Goal: Task Accomplishment & Management: Complete application form

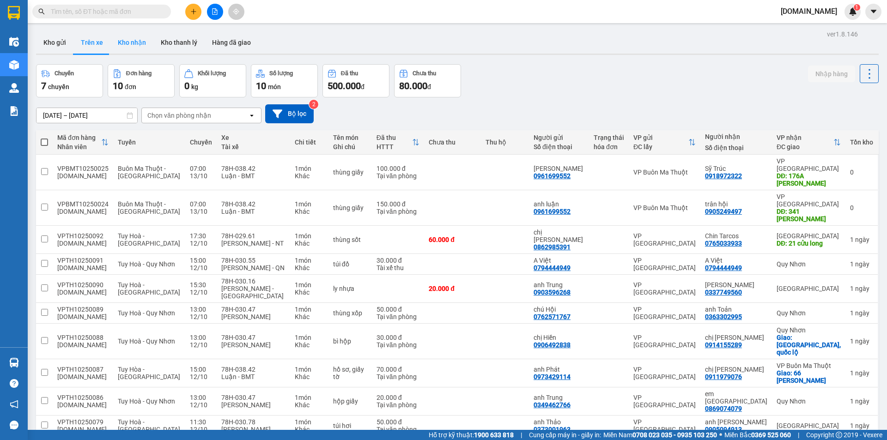
click at [127, 33] on button "Kho nhận" at bounding box center [131, 42] width 43 height 22
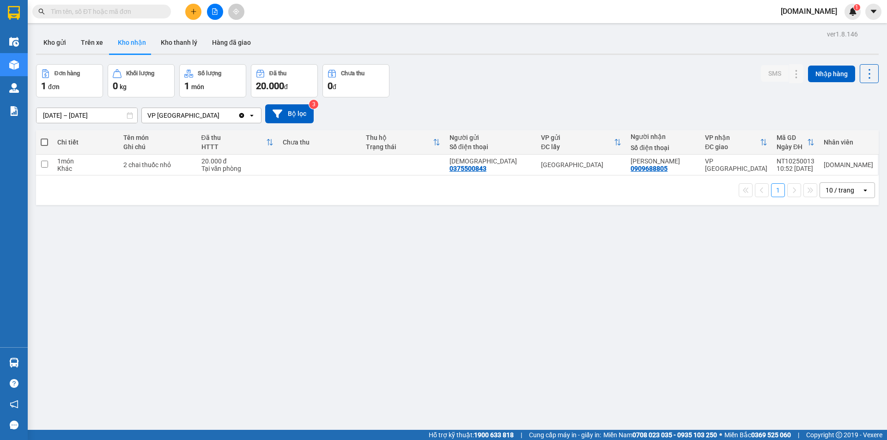
click at [174, 113] on div "VP [GEOGRAPHIC_DATA]" at bounding box center [183, 115] width 72 height 9
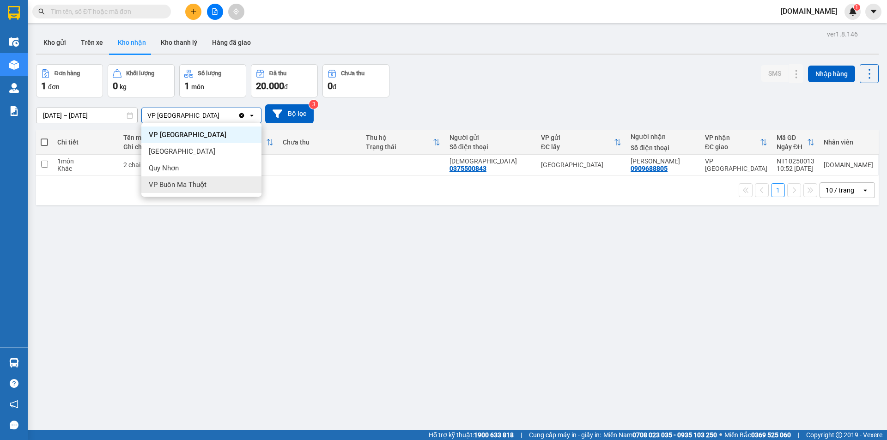
drag, startPoint x: 201, startPoint y: 186, endPoint x: 185, endPoint y: 188, distance: 15.8
click at [198, 187] on span "VP Buôn Ma Thuột" at bounding box center [178, 184] width 58 height 9
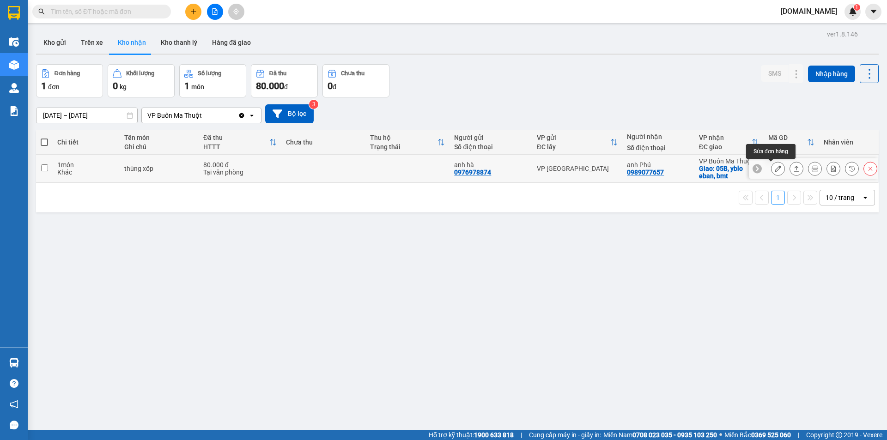
click at [775, 169] on icon at bounding box center [778, 168] width 6 height 6
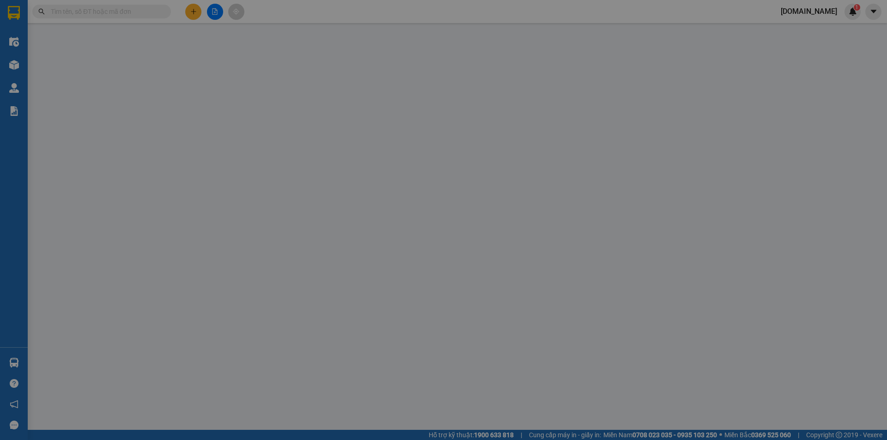
type input "0976978874"
type input "anh hà"
type input "0989077657"
type input "anh Phú"
checkbox input "true"
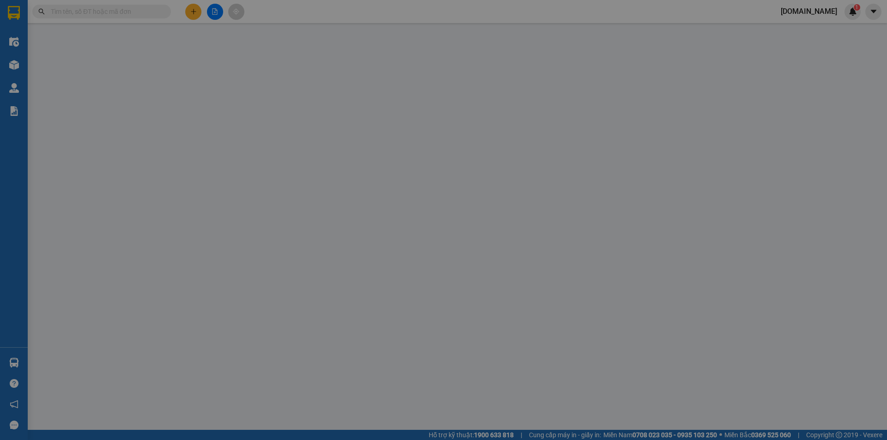
type input "05B, yblo eban, bmt"
type input "0"
type input "80.000"
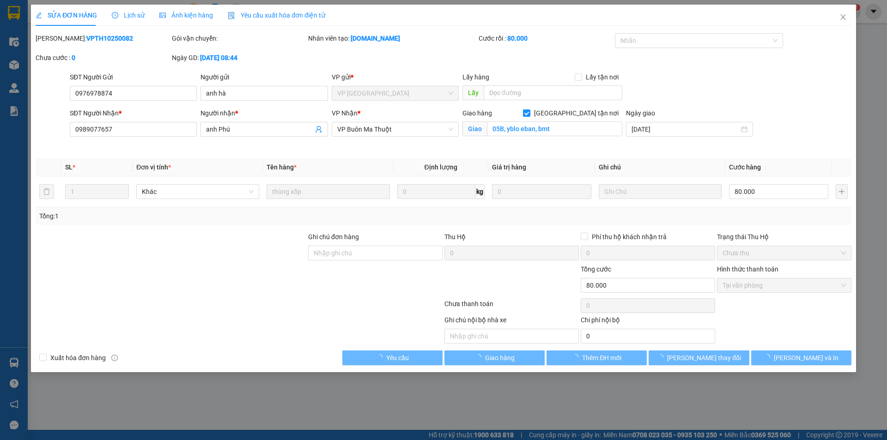
click at [118, 21] on div "Lịch sử" at bounding box center [128, 15] width 33 height 21
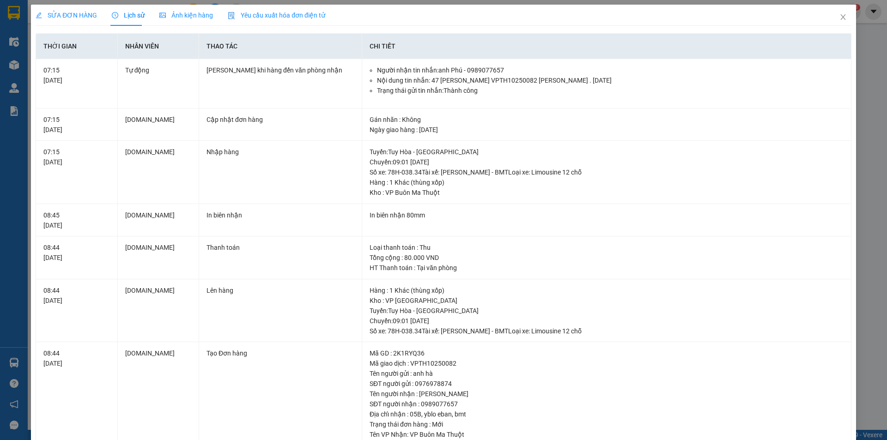
click at [124, 19] on span "Lịch sử" at bounding box center [128, 15] width 33 height 7
click at [836, 12] on span "Close" at bounding box center [843, 18] width 26 height 26
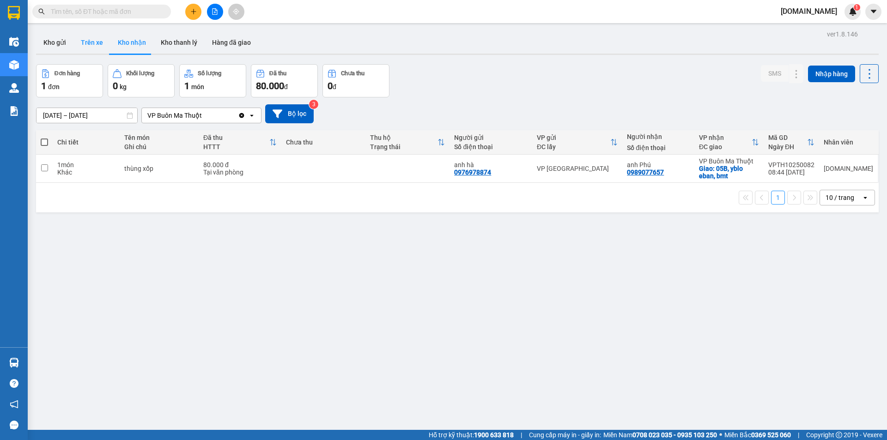
click at [102, 45] on button "Trên xe" at bounding box center [91, 42] width 37 height 22
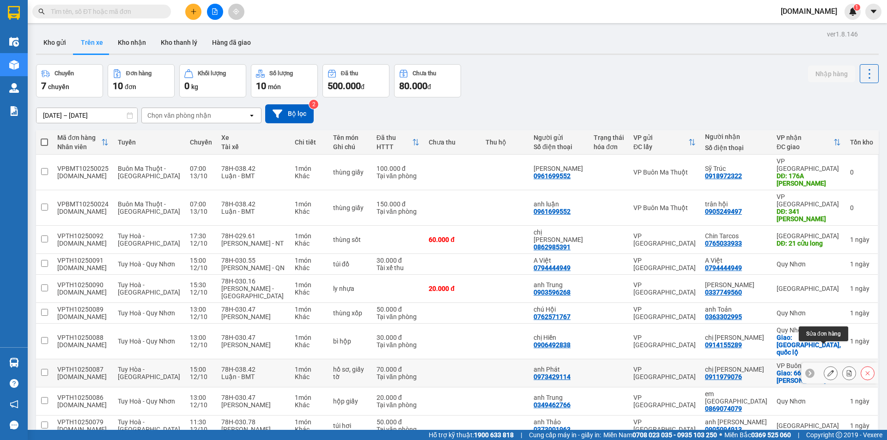
click at [827, 370] on icon at bounding box center [830, 373] width 6 height 6
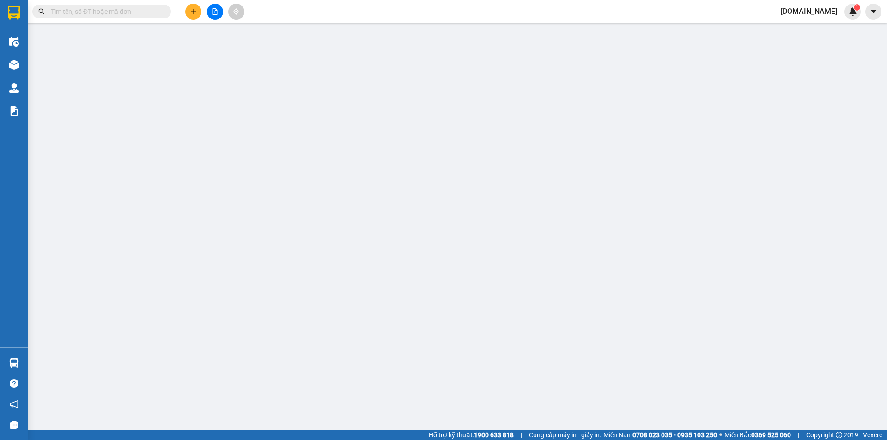
type input "0973429114"
type input "anh Phát"
type input "0911979076"
type input "chị [PERSON_NAME]"
checkbox input "true"
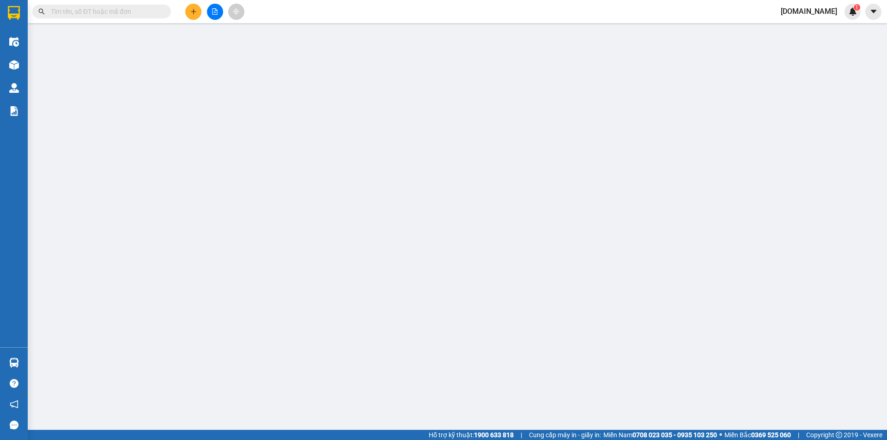
type input "66 [PERSON_NAME]"
type input "0"
type input "70.000"
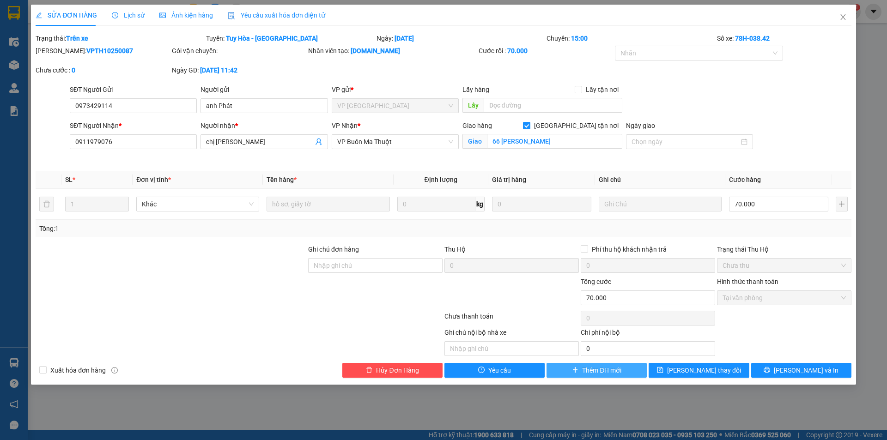
click at [624, 370] on button "Thêm ĐH mới" at bounding box center [596, 370] width 100 height 15
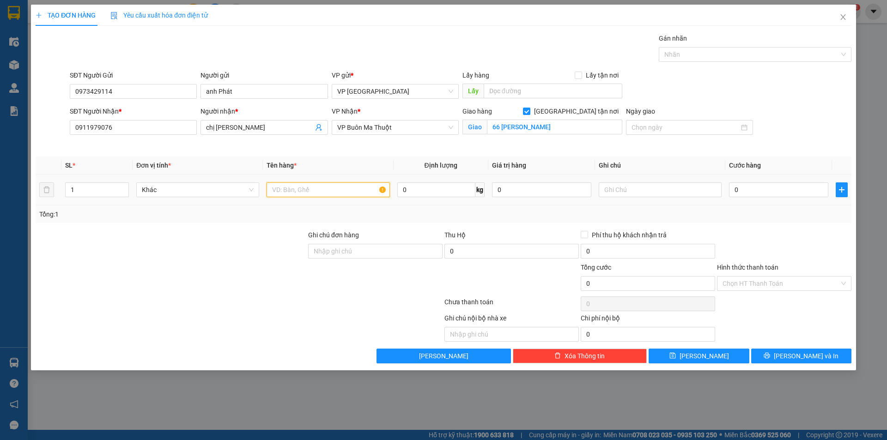
click at [346, 191] on input "text" at bounding box center [328, 189] width 123 height 15
type input "giấy tờ"
click at [764, 185] on input "0" at bounding box center [778, 189] width 99 height 15
type input "4"
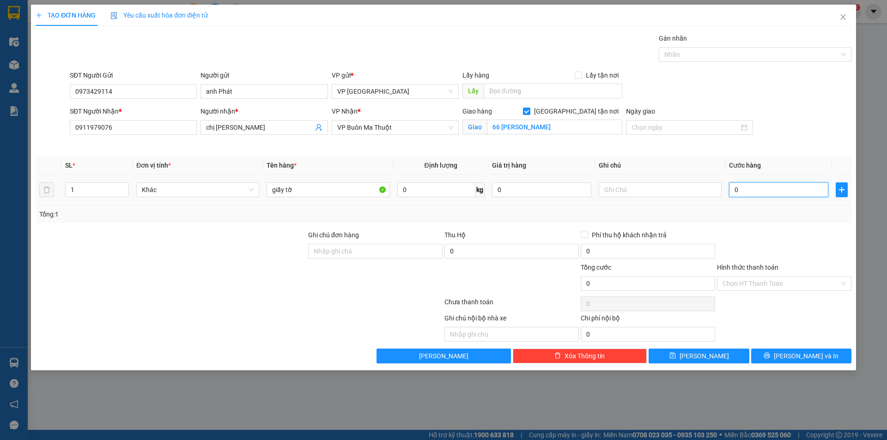
type input "4"
type input "40"
type input "400"
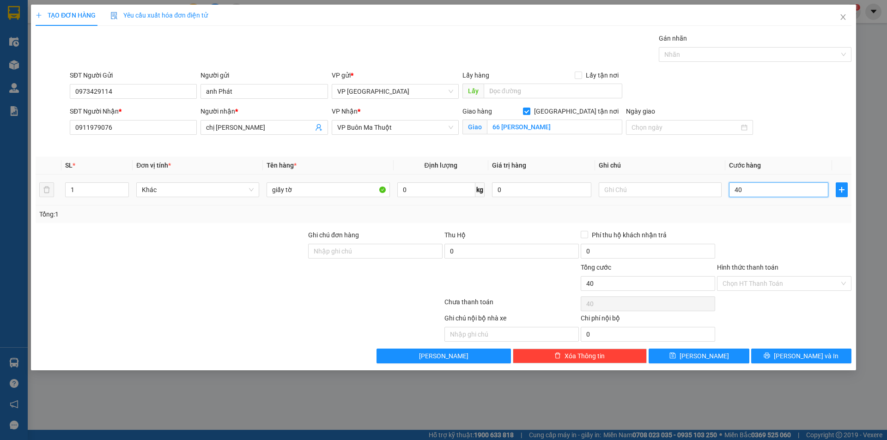
type input "400"
type input "4.000"
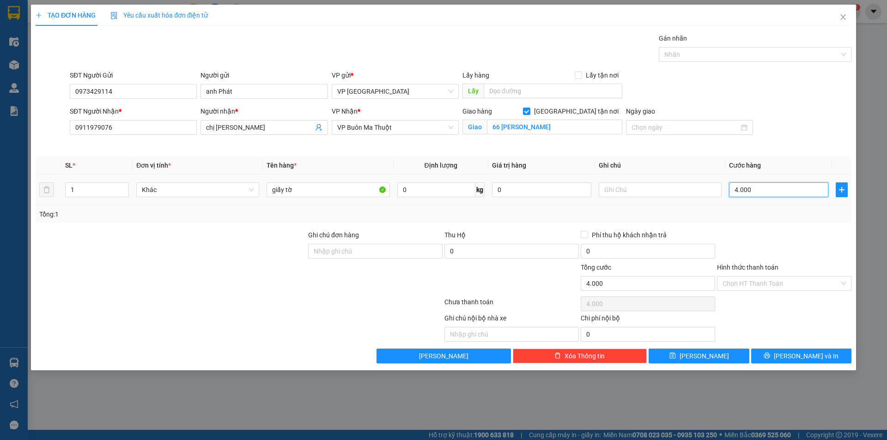
type input "40.000"
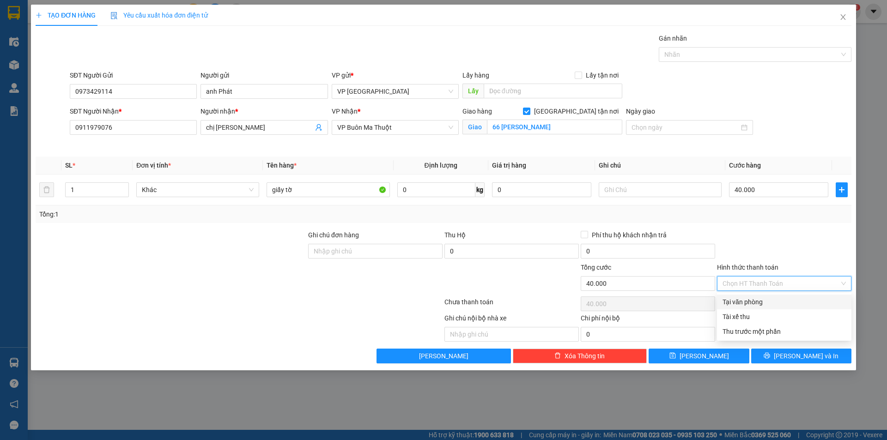
click at [753, 289] on input "Hình thức thanh toán" at bounding box center [780, 284] width 117 height 14
click at [755, 301] on div "Tại văn phòng" at bounding box center [783, 302] width 123 height 10
type input "0"
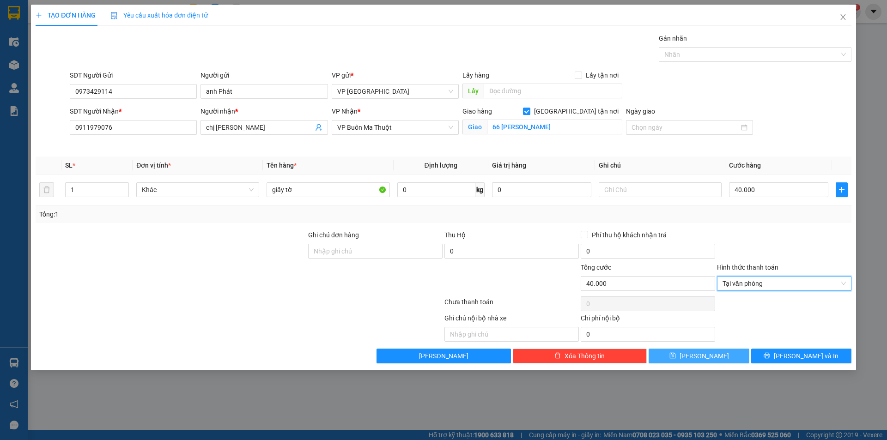
click at [722, 355] on button "[PERSON_NAME]" at bounding box center [699, 356] width 100 height 15
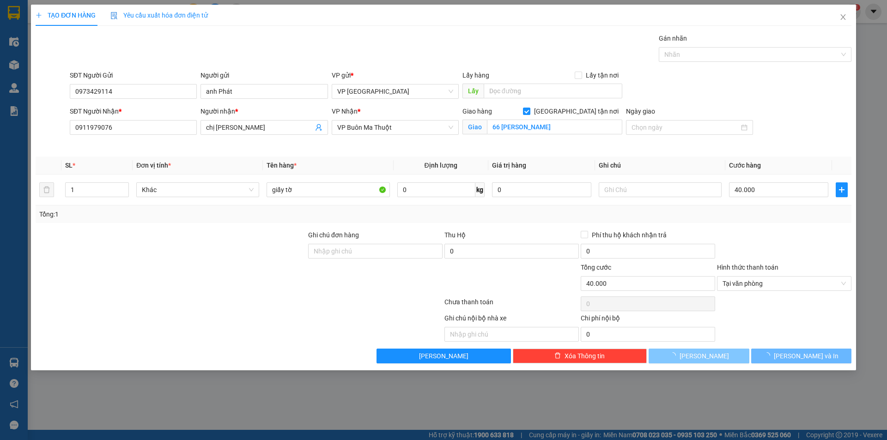
checkbox input "false"
type input "0"
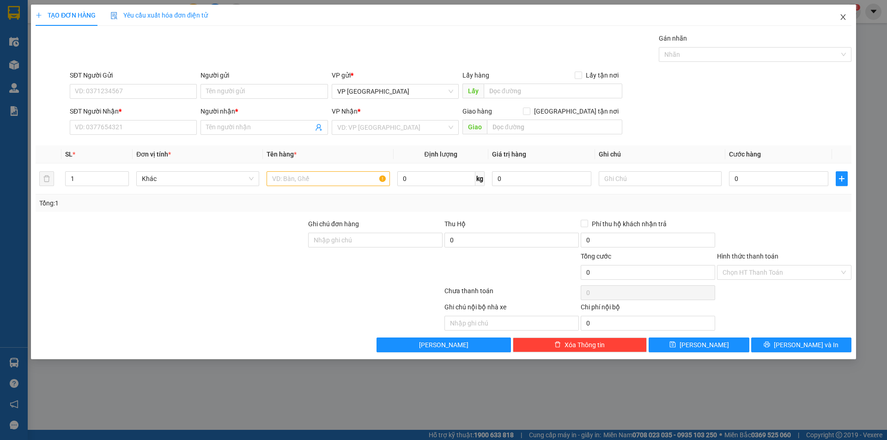
click at [844, 17] on icon "close" at bounding box center [842, 17] width 5 height 6
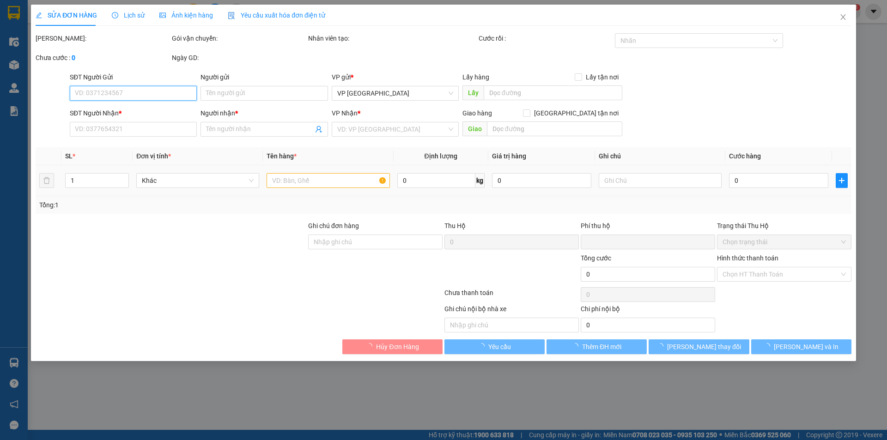
type input "0973429114"
type input "anh Phát"
type input "0911979076"
type input "chị [PERSON_NAME]"
checkbox input "true"
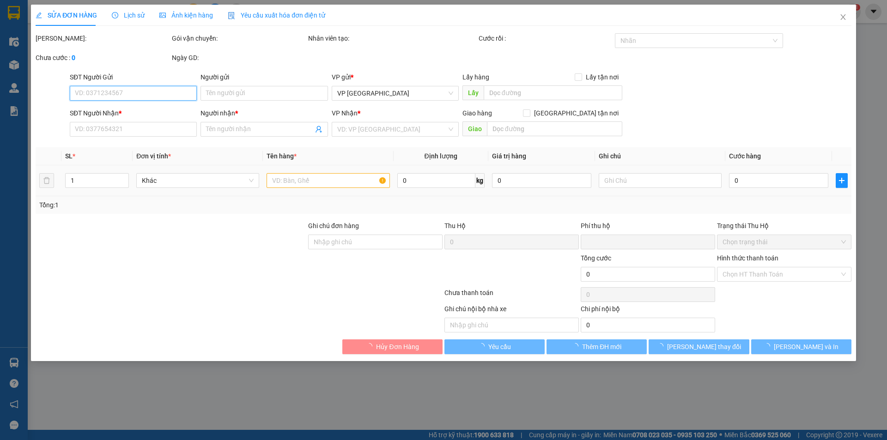
type input "66 [PERSON_NAME]"
type input "0"
type input "70.000"
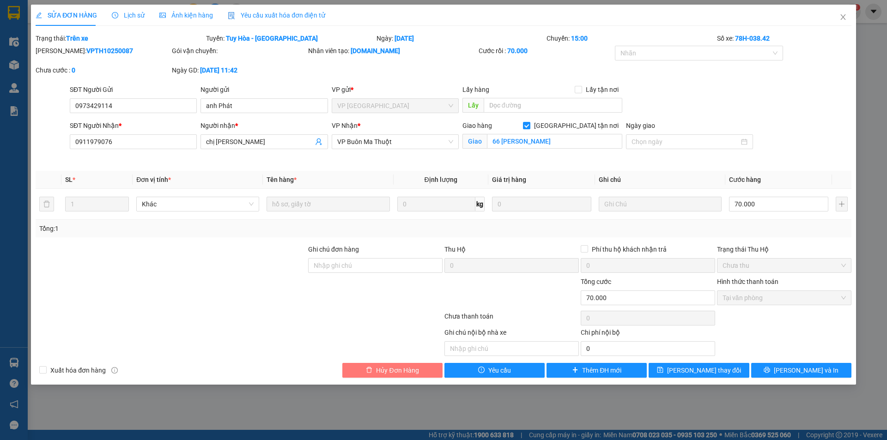
click at [405, 369] on span "Hủy Đơn Hàng" at bounding box center [397, 370] width 42 height 10
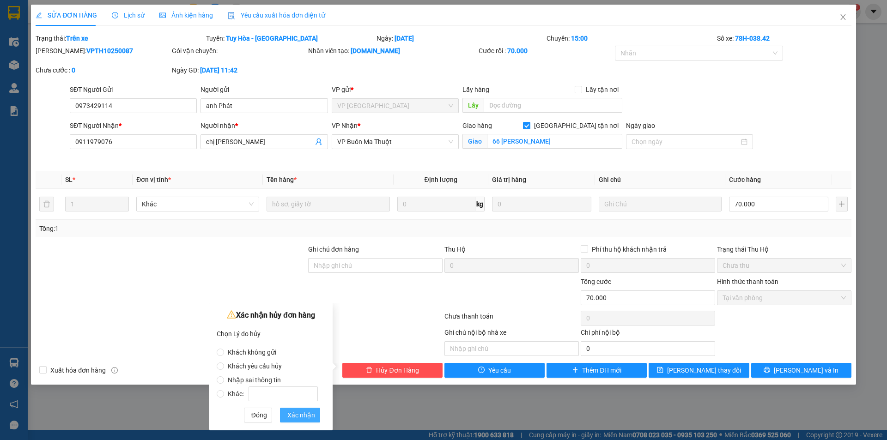
drag, startPoint x: 297, startPoint y: 416, endPoint x: 281, endPoint y: 368, distance: 51.1
click at [281, 368] on div "Xác nhận hủy đơn hàng Chọn Lý do hủy Khách không gửi Khách yêu cầu hủy Nhập sai…" at bounding box center [271, 366] width 109 height 114
click at [224, 377] on span "Nhập sai thông tin" at bounding box center [254, 379] width 61 height 7
click at [224, 377] on input "Nhập sai thông tin" at bounding box center [220, 379] width 7 height 7
radio input "true"
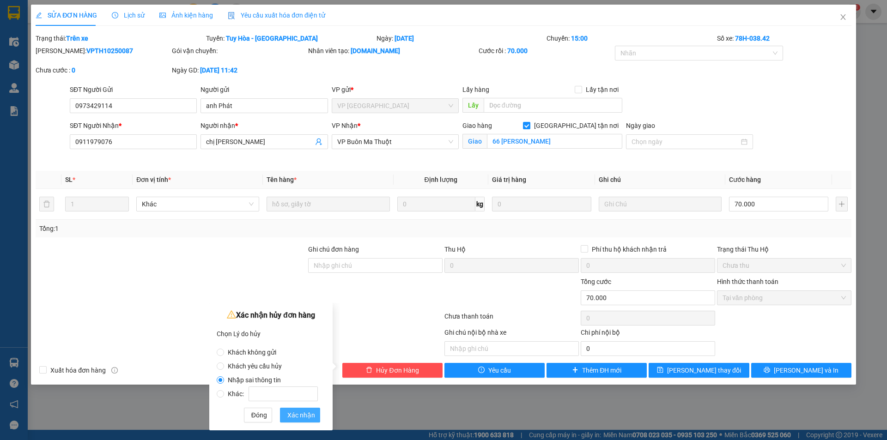
click at [299, 418] on span "Xác nhận" at bounding box center [301, 415] width 28 height 10
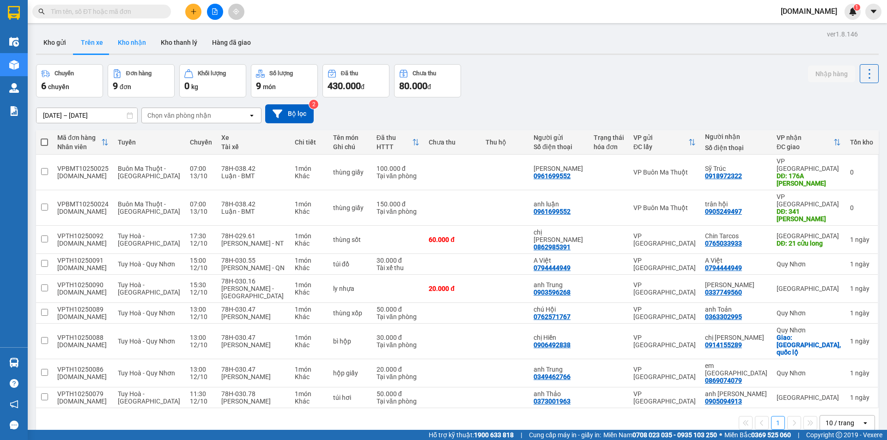
click at [132, 45] on button "Kho nhận" at bounding box center [131, 42] width 43 height 22
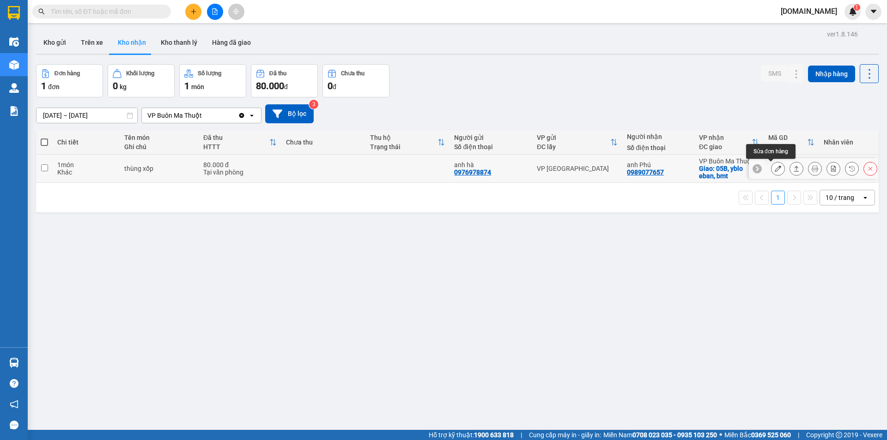
click at [774, 172] on button at bounding box center [777, 169] width 13 height 16
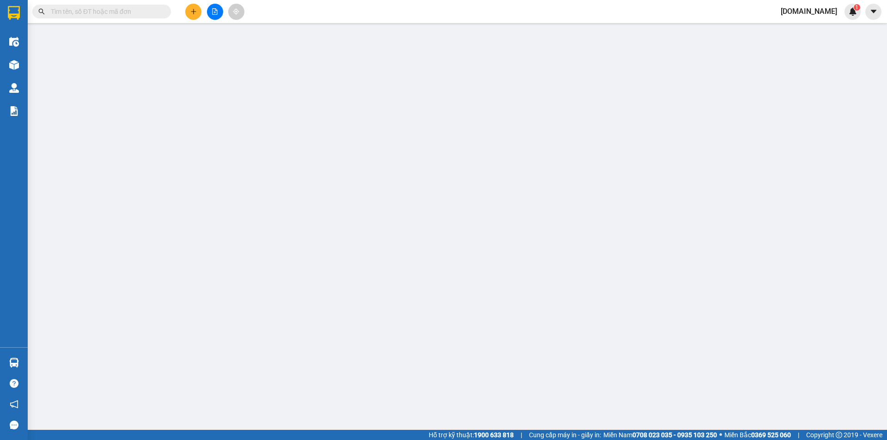
type input "0976978874"
type input "anh hà"
type input "0989077657"
type input "anh Phú"
checkbox input "true"
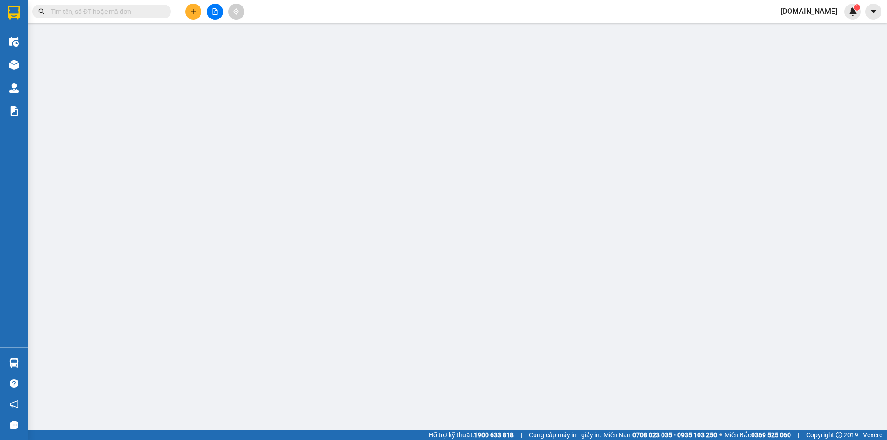
type input "05B, yblo eban, bmt"
type input "0"
type input "80.000"
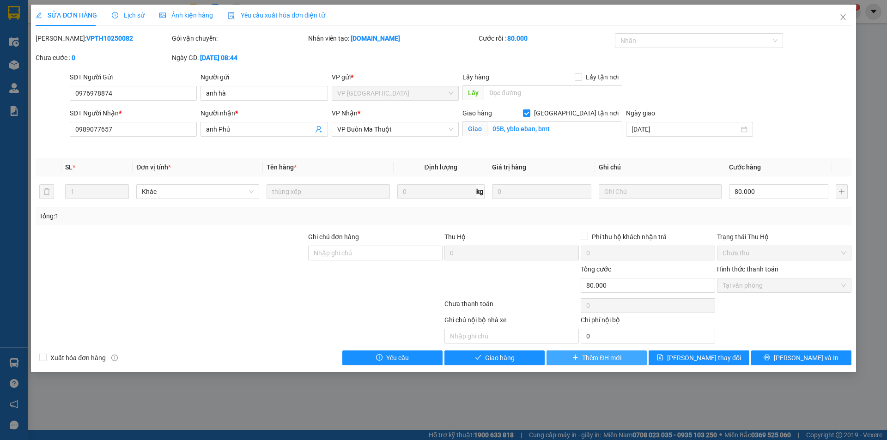
click at [598, 358] on span "Thêm ĐH mới" at bounding box center [601, 358] width 39 height 10
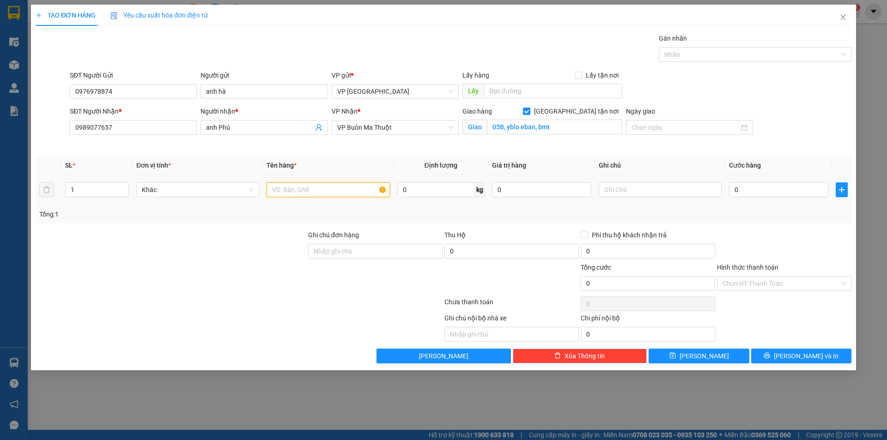
click at [296, 189] on input "text" at bounding box center [328, 189] width 123 height 15
type input "thùng xốp"
click at [783, 189] on input "0" at bounding box center [778, 189] width 99 height 15
type input "5"
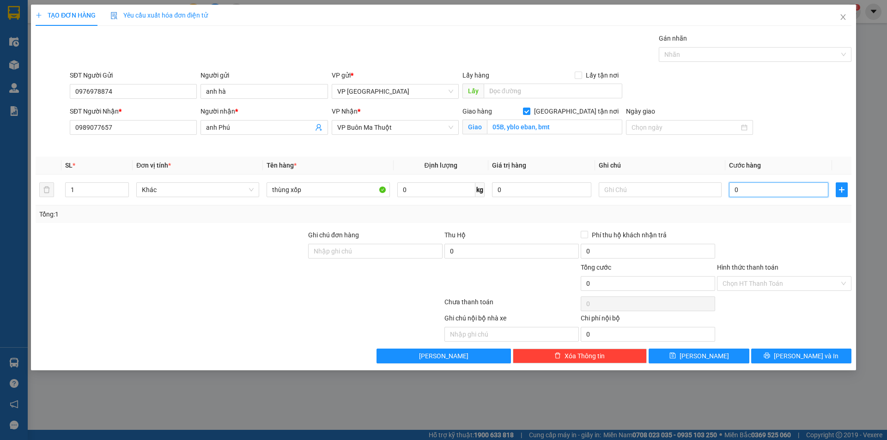
type input "5"
type input "50"
type input "500"
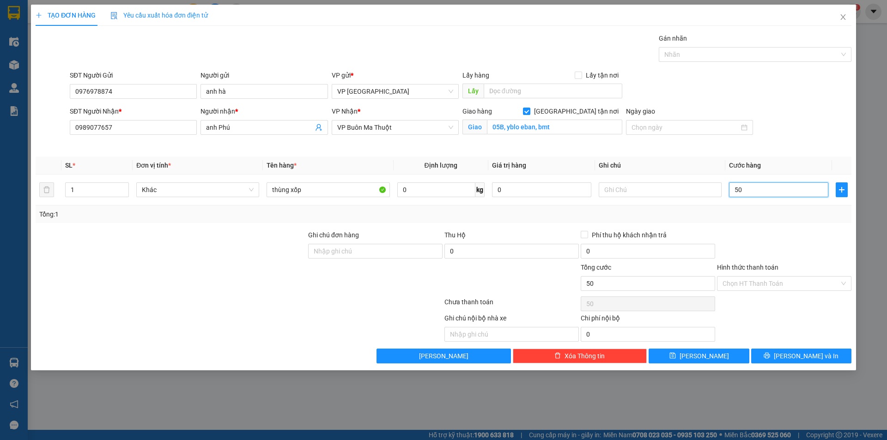
type input "500"
type input "5.000"
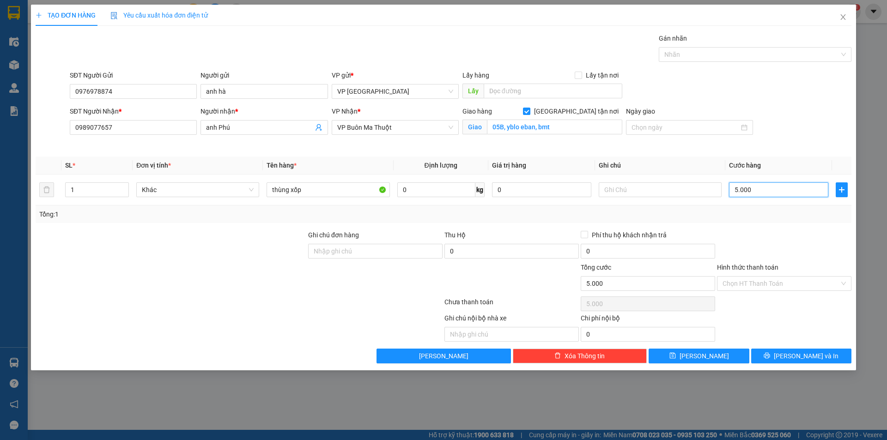
type input "50.000"
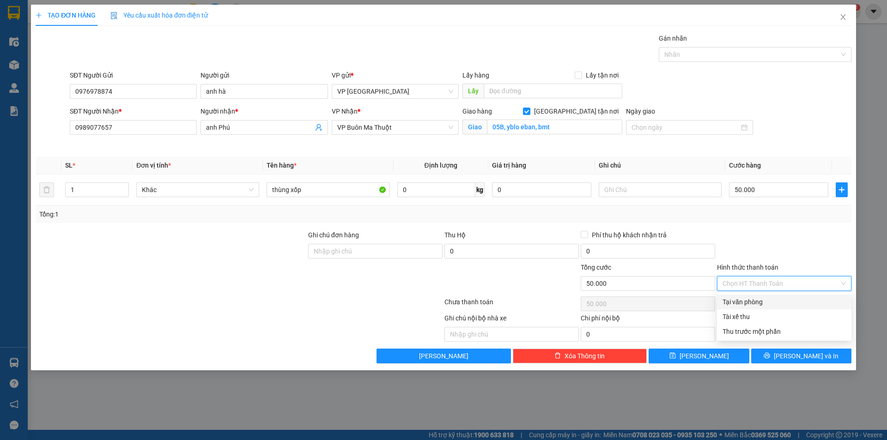
click at [766, 286] on input "Hình thức thanh toán" at bounding box center [780, 284] width 117 height 14
click at [766, 303] on div "Tại văn phòng" at bounding box center [783, 302] width 123 height 10
type input "0"
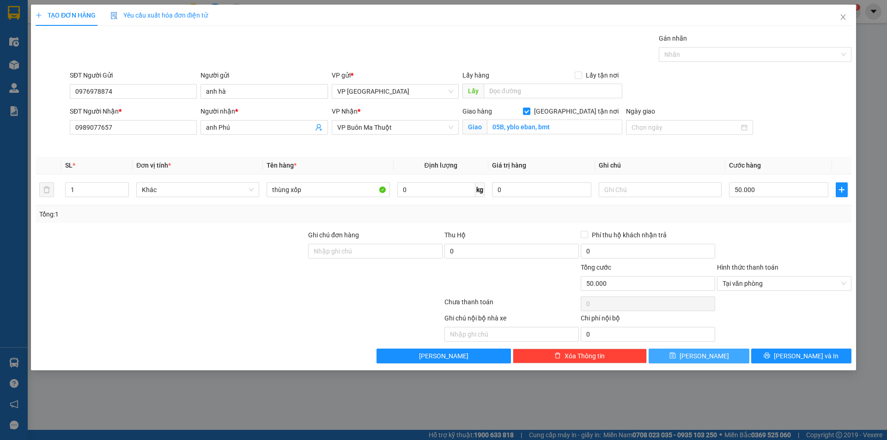
click at [714, 358] on button "[PERSON_NAME]" at bounding box center [699, 356] width 100 height 15
checkbox input "false"
type input "0"
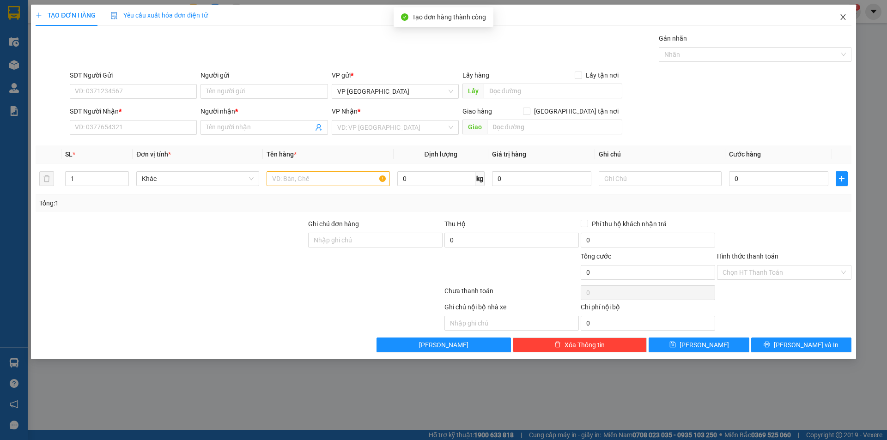
click at [842, 16] on icon "close" at bounding box center [842, 17] width 5 height 6
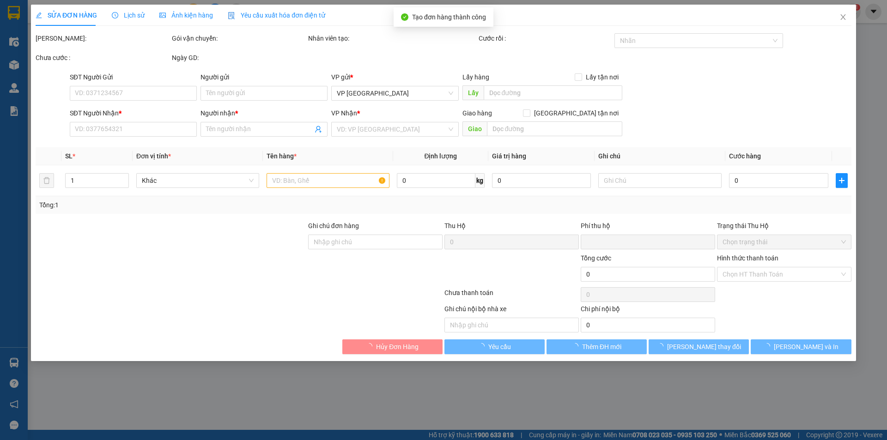
type input "0976978874"
type input "anh hà"
type input "0989077657"
type input "anh Phú"
checkbox input "true"
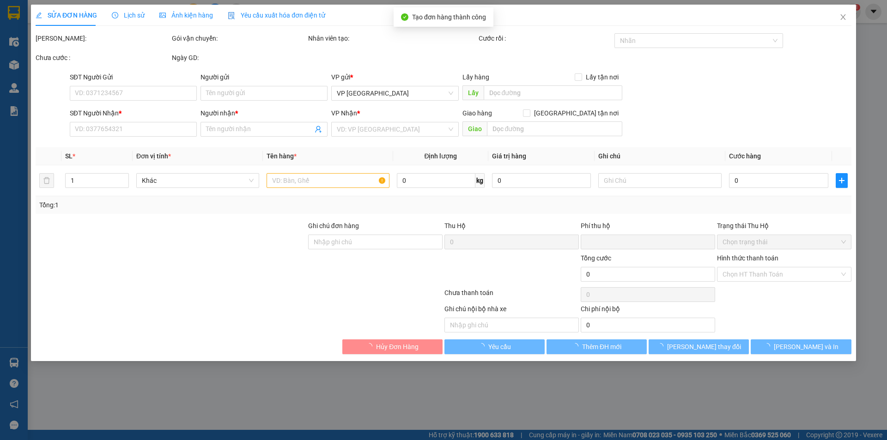
type input "05B, yblo eban, bmt"
type input "0"
type input "80.000"
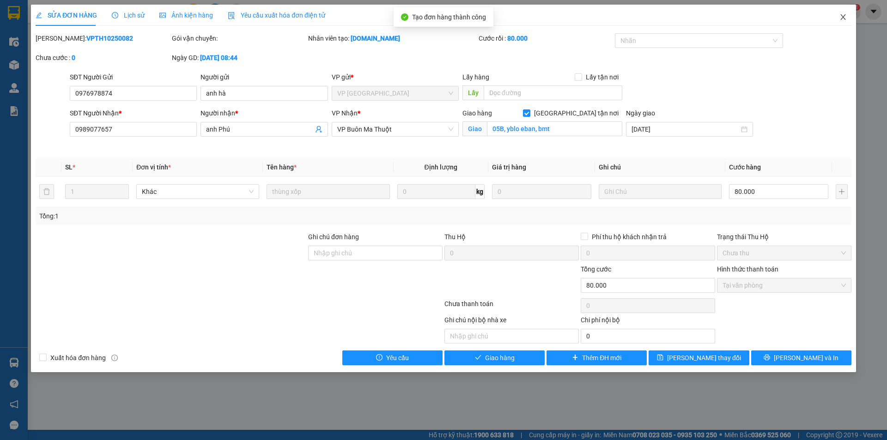
click at [844, 19] on icon "close" at bounding box center [842, 16] width 7 height 7
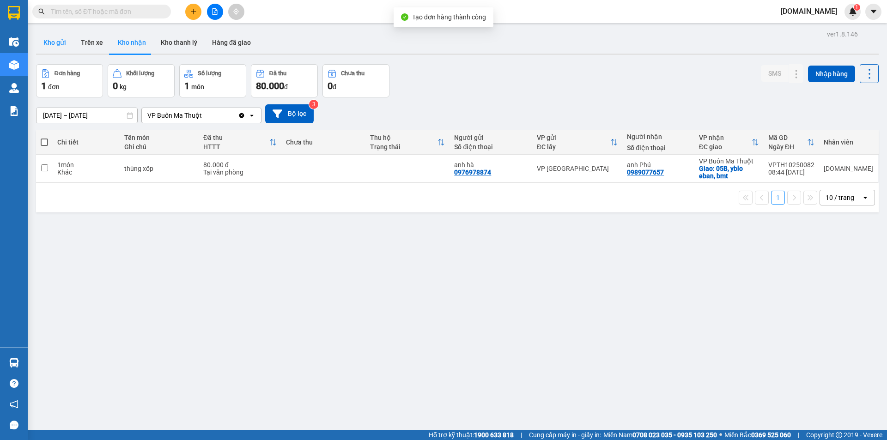
click at [60, 47] on button "Kho gửi" at bounding box center [54, 42] width 37 height 22
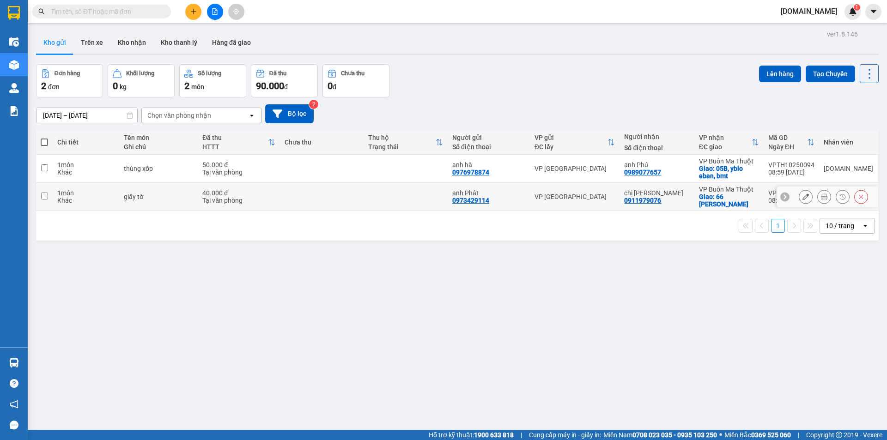
click at [419, 190] on td at bounding box center [406, 197] width 84 height 28
checkbox input "true"
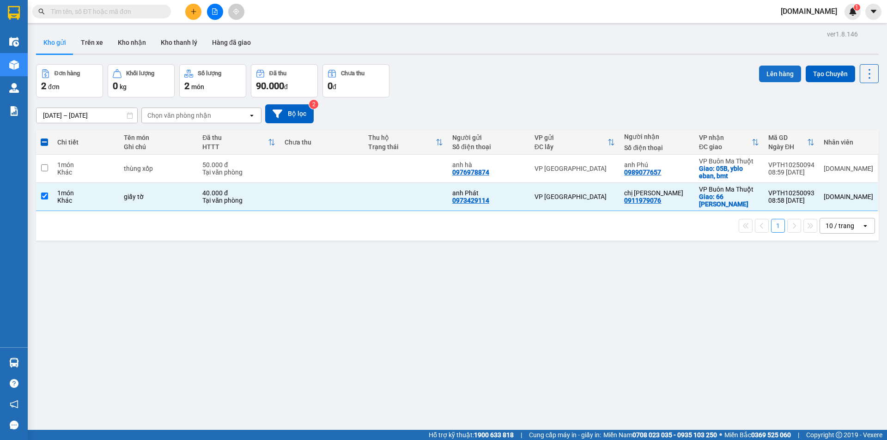
click at [773, 77] on button "Lên hàng" at bounding box center [780, 74] width 42 height 17
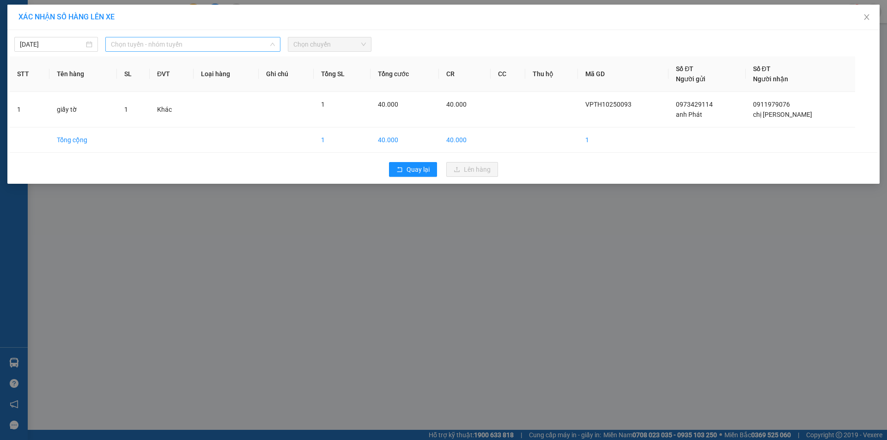
click at [180, 44] on span "Chọn tuyến - nhóm tuyến" at bounding box center [193, 44] width 164 height 14
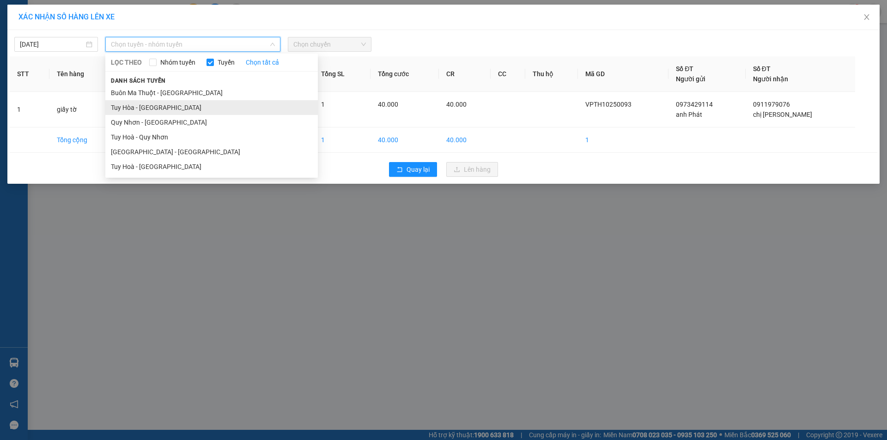
click at [177, 113] on li "Tuy Hòa - [GEOGRAPHIC_DATA]" at bounding box center [211, 107] width 212 height 15
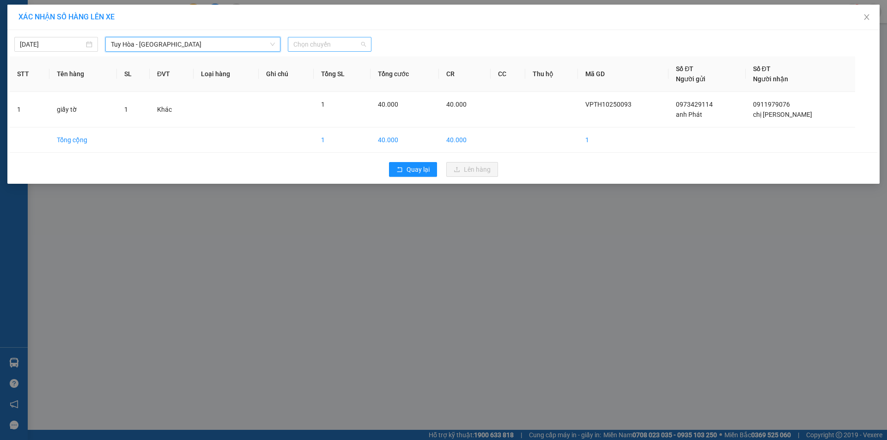
click at [334, 38] on span "Chọn chuyến" at bounding box center [329, 44] width 73 height 14
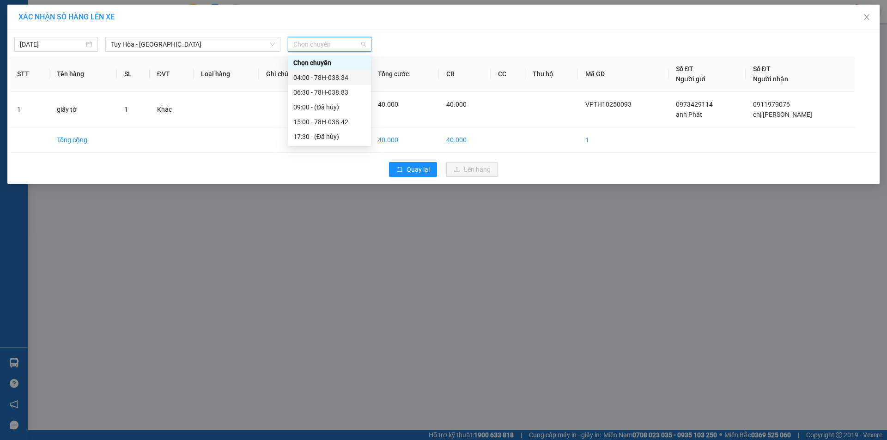
click at [326, 75] on div "04:00 - 78H-038.34" at bounding box center [329, 78] width 72 height 10
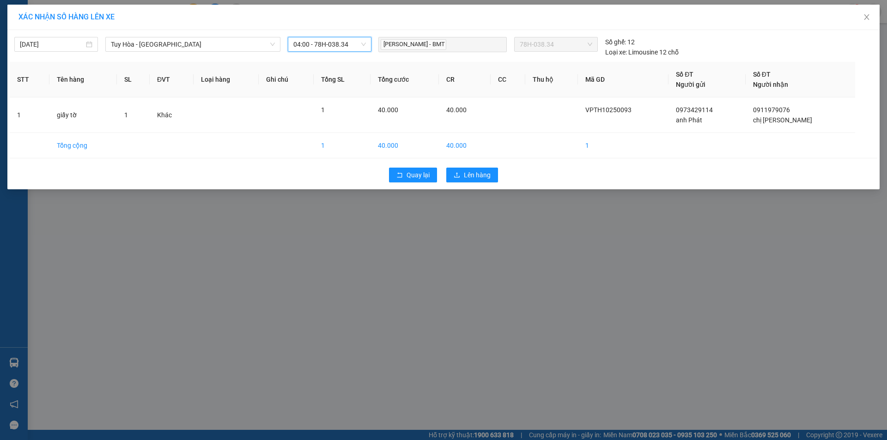
click at [473, 182] on div "Quay lại Lên hàng" at bounding box center [443, 175] width 867 height 24
click at [477, 177] on span "Lên hàng" at bounding box center [477, 175] width 27 height 10
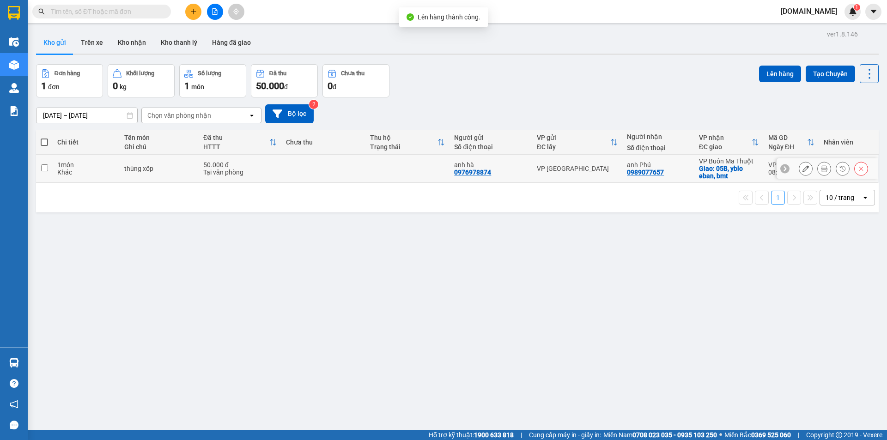
click at [174, 157] on td "thùng xốp" at bounding box center [159, 169] width 79 height 28
checkbox input "true"
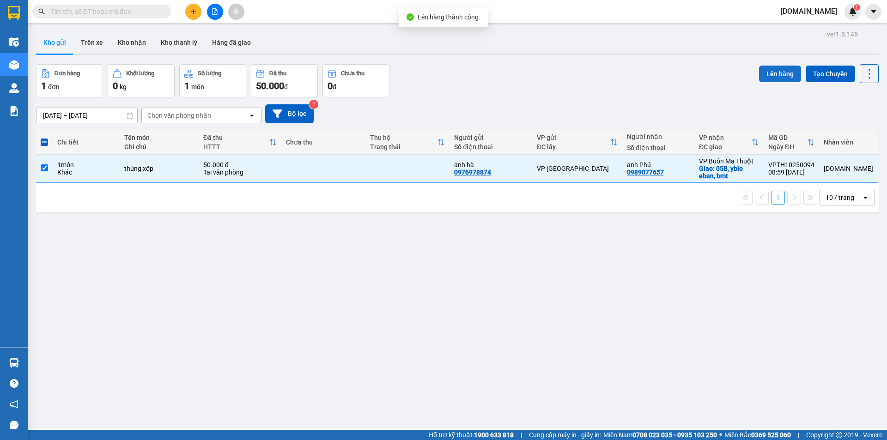
click at [779, 68] on button "Lên hàng" at bounding box center [780, 74] width 42 height 17
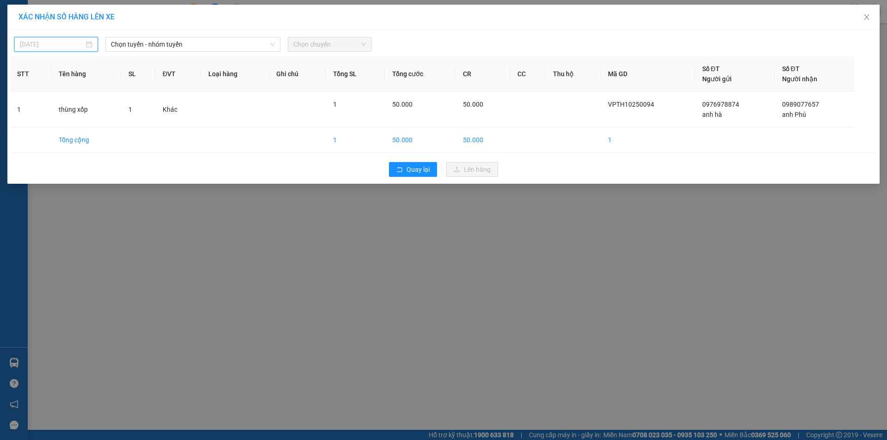
click at [80, 42] on input "[DATE]" at bounding box center [52, 44] width 64 height 10
click at [26, 126] on div "12" at bounding box center [28, 125] width 11 height 11
type input "[DATE]"
click at [183, 42] on span "Chọn tuyến - nhóm tuyến" at bounding box center [193, 44] width 164 height 14
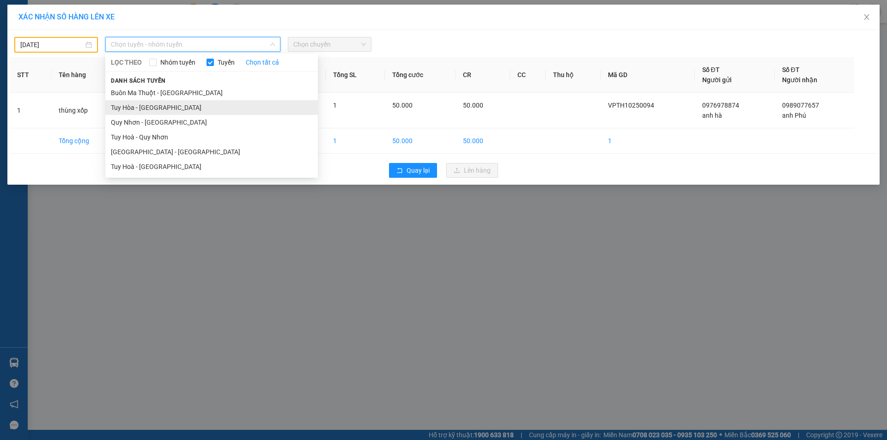
click at [229, 109] on li "Tuy Hòa - [GEOGRAPHIC_DATA]" at bounding box center [211, 107] width 212 height 15
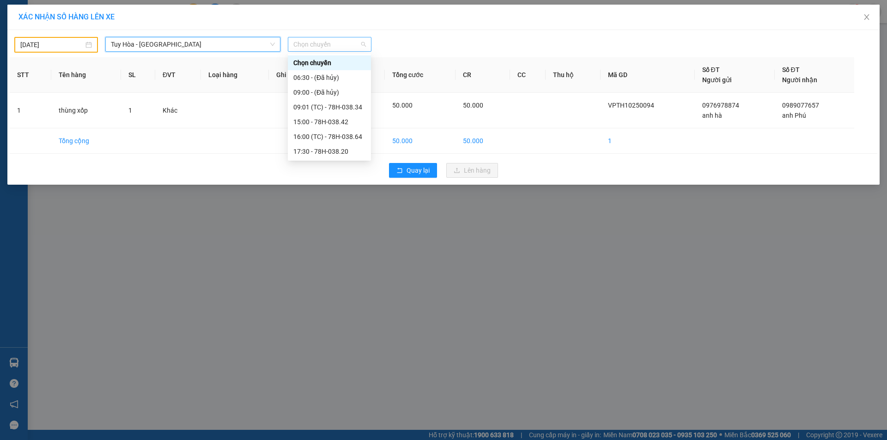
click at [316, 45] on span "Chọn chuyến" at bounding box center [329, 44] width 73 height 14
click at [329, 154] on div "17:30 - 78H-038.20" at bounding box center [329, 151] width 72 height 10
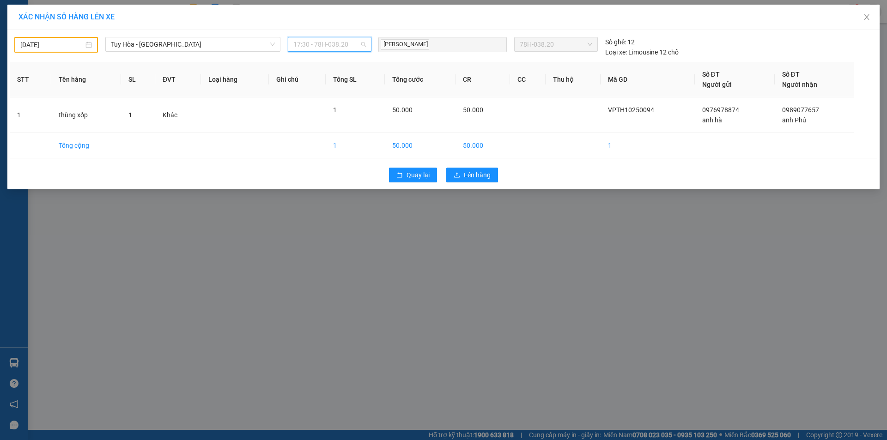
click at [334, 51] on div "17:30 - 78H-038.20" at bounding box center [330, 44] width 84 height 15
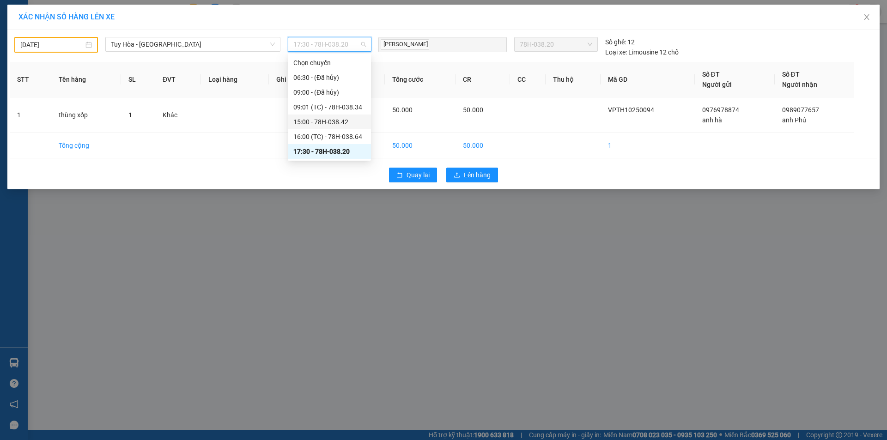
click at [315, 121] on div "15:00 - 78H-038.42" at bounding box center [329, 122] width 72 height 10
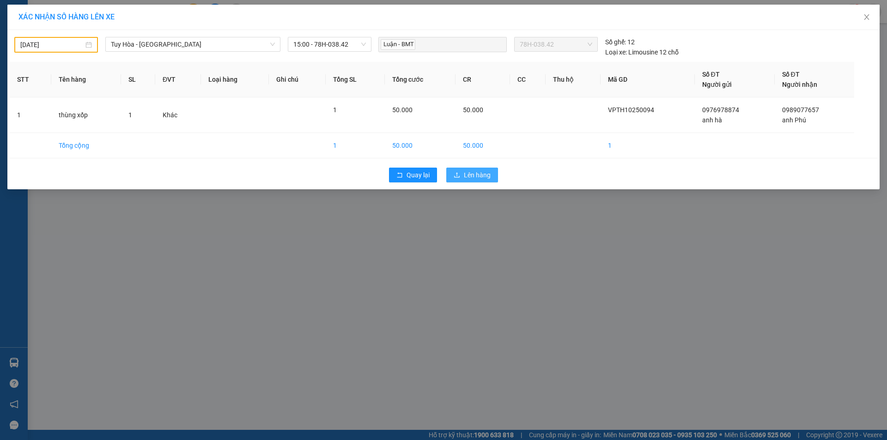
click at [477, 168] on button "Lên hàng" at bounding box center [472, 175] width 52 height 15
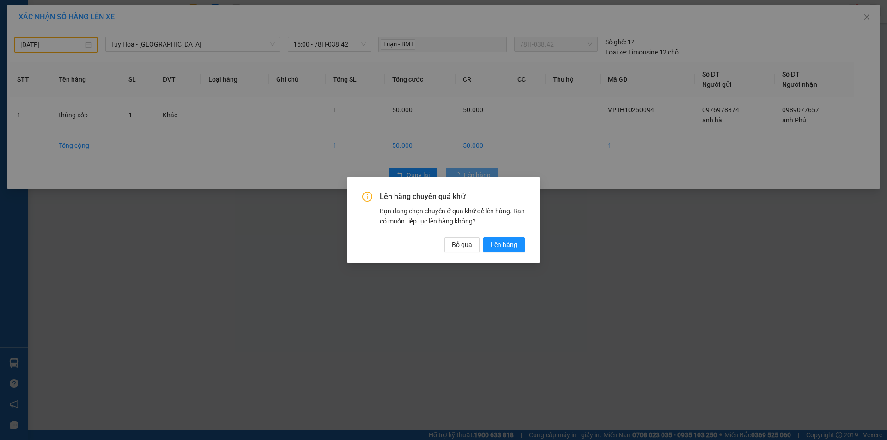
click at [525, 246] on div "Lên hàng chuyến quá khứ Bạn đang chọn chuyến ở quá khứ để lên hàng. Bạn có muốn…" at bounding box center [443, 220] width 192 height 86
click at [519, 246] on button "Lên hàng" at bounding box center [504, 244] width 42 height 15
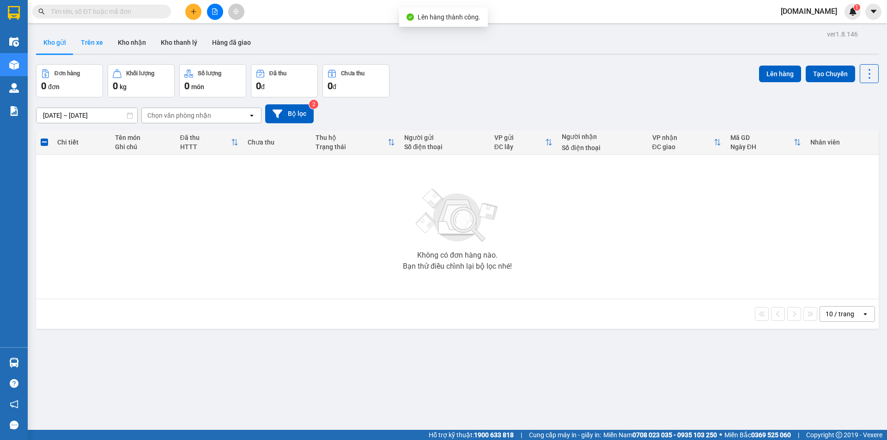
click at [81, 49] on button "Trên xe" at bounding box center [91, 42] width 37 height 22
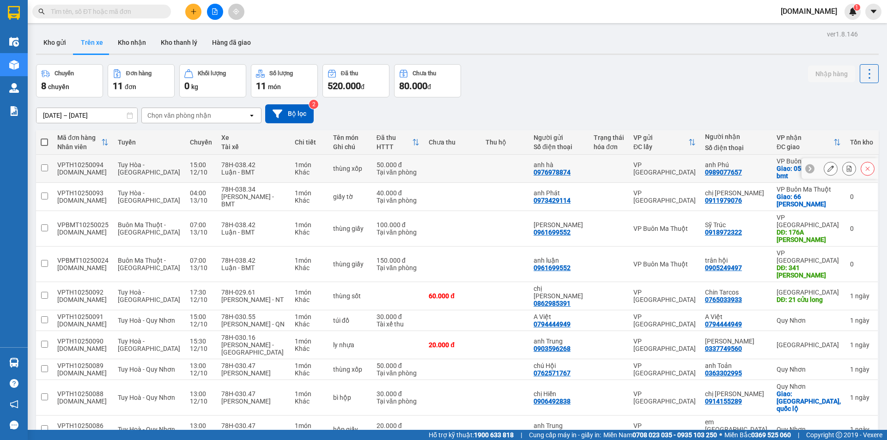
drag, startPoint x: 431, startPoint y: 170, endPoint x: 420, endPoint y: 194, distance: 27.3
click at [431, 170] on td at bounding box center [452, 169] width 57 height 28
checkbox input "true"
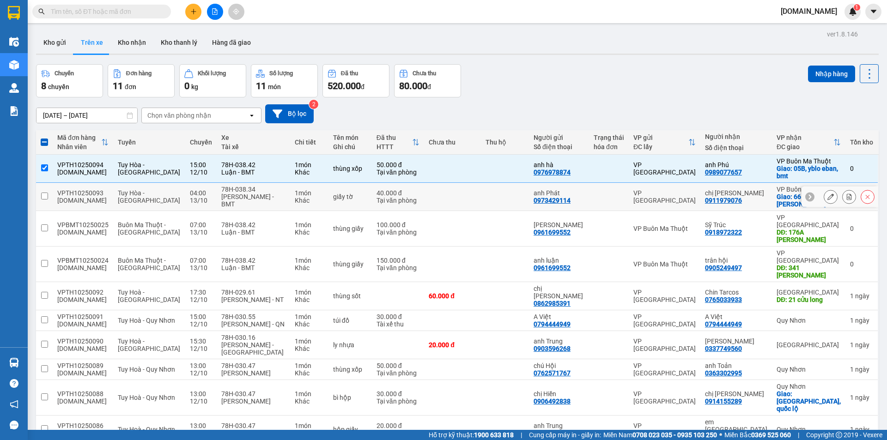
click at [418, 200] on div "Tại văn phòng" at bounding box center [397, 200] width 43 height 7
checkbox input "true"
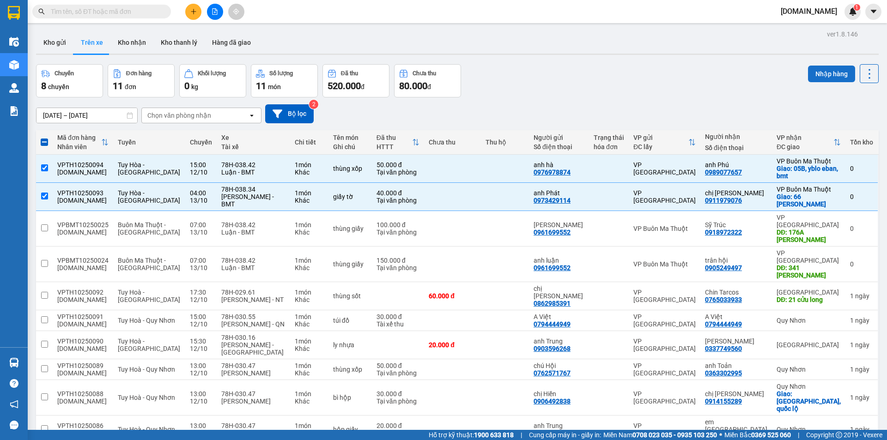
click at [837, 69] on button "Nhập hàng" at bounding box center [831, 74] width 47 height 17
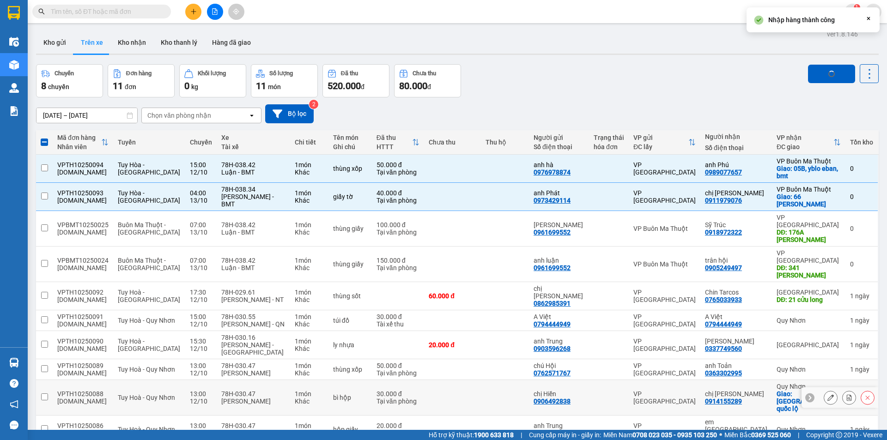
checkbox input "false"
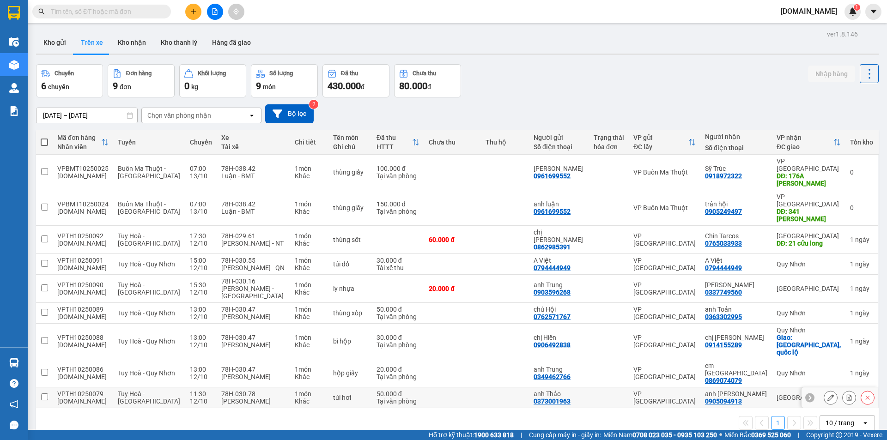
drag, startPoint x: 503, startPoint y: 367, endPoint x: 504, endPoint y: 353, distance: 13.9
click at [503, 388] on td at bounding box center [505, 398] width 48 height 21
checkbox input "true"
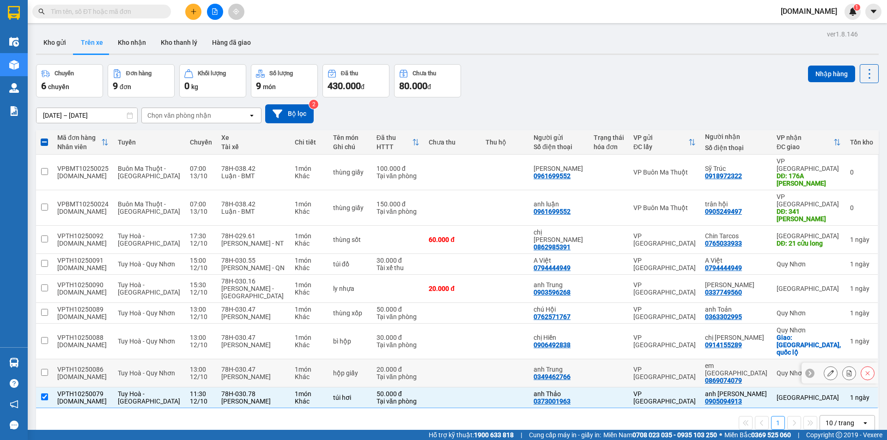
click at [508, 359] on td at bounding box center [505, 373] width 48 height 28
checkbox input "true"
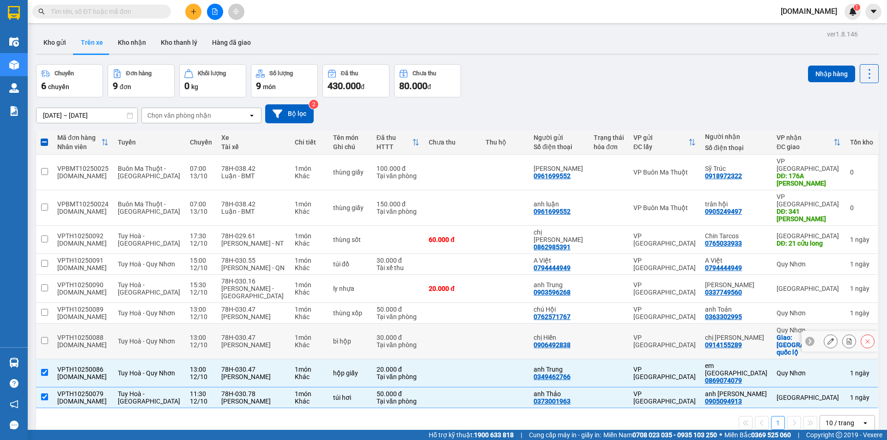
click at [521, 324] on td at bounding box center [505, 342] width 48 height 36
checkbox input "true"
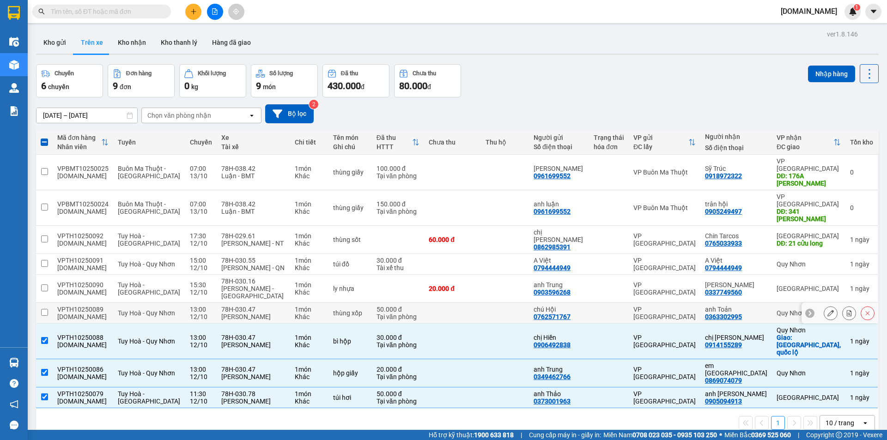
click at [522, 303] on td at bounding box center [505, 313] width 48 height 21
checkbox input "true"
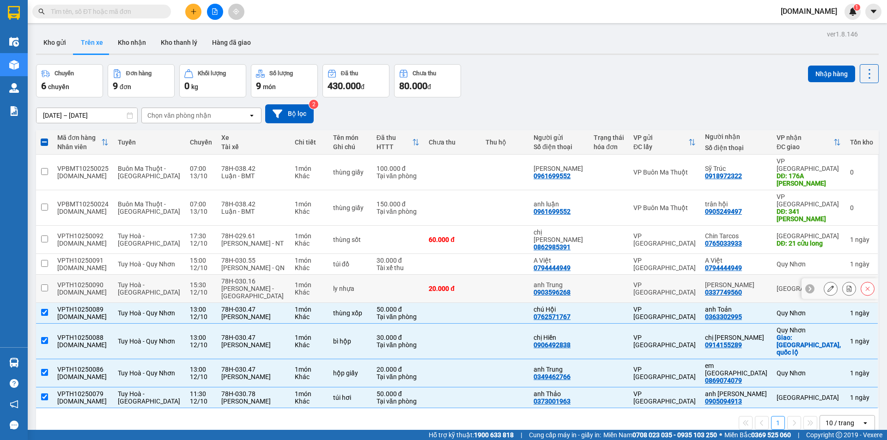
click at [529, 282] on td at bounding box center [505, 289] width 48 height 28
checkbox input "true"
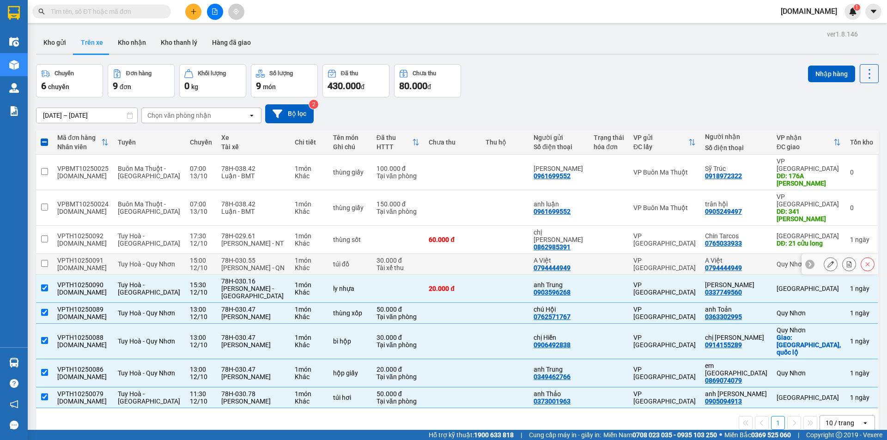
click at [511, 254] on td at bounding box center [505, 264] width 48 height 21
checkbox input "true"
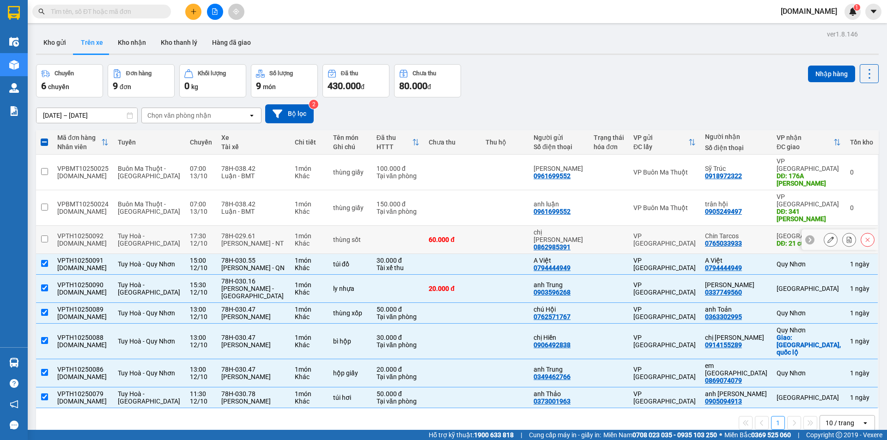
click at [510, 226] on td at bounding box center [505, 240] width 48 height 28
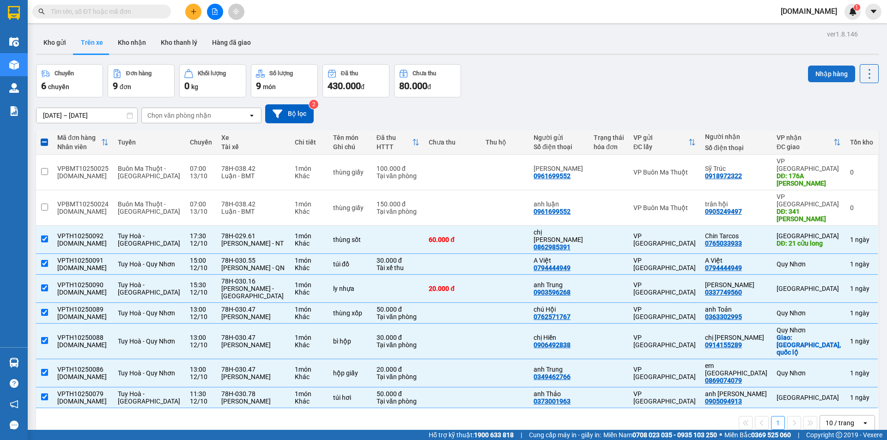
click at [821, 73] on button "Nhập hàng" at bounding box center [831, 74] width 47 height 17
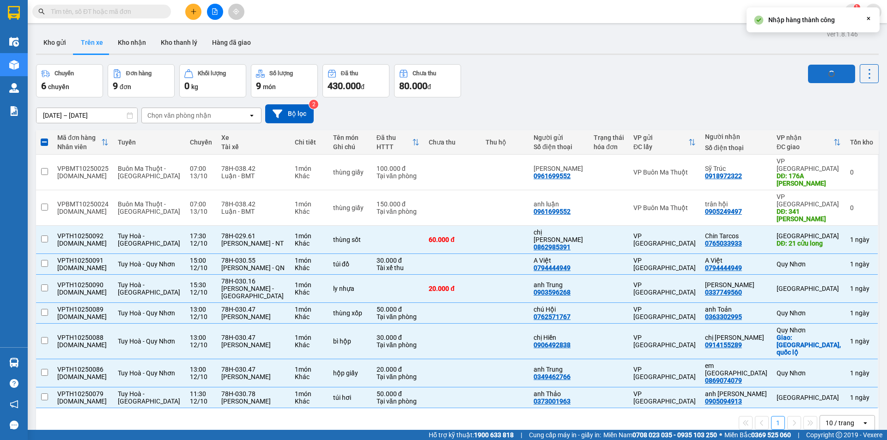
checkbox input "false"
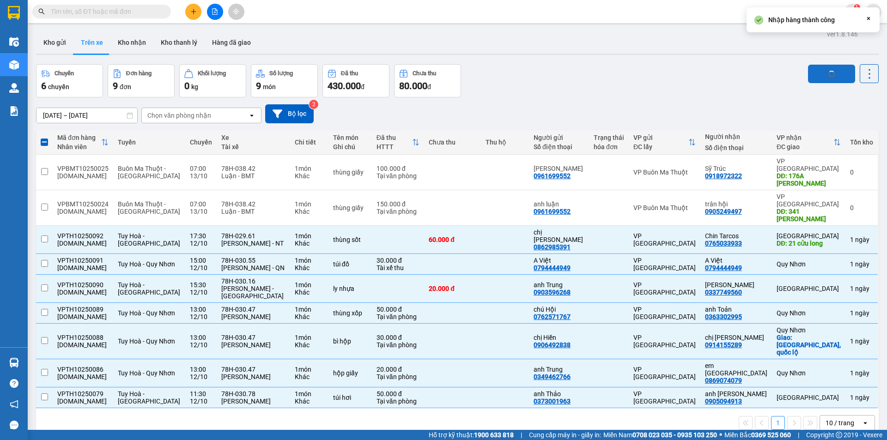
checkbox input "false"
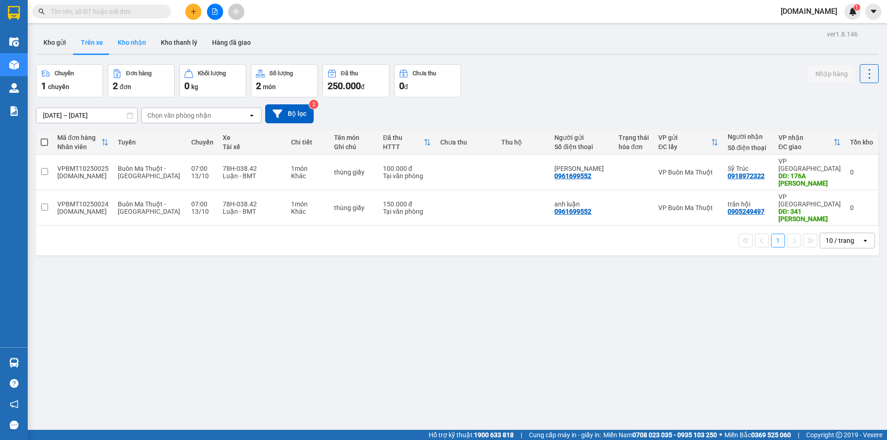
click at [141, 34] on button "Kho nhận" at bounding box center [131, 42] width 43 height 22
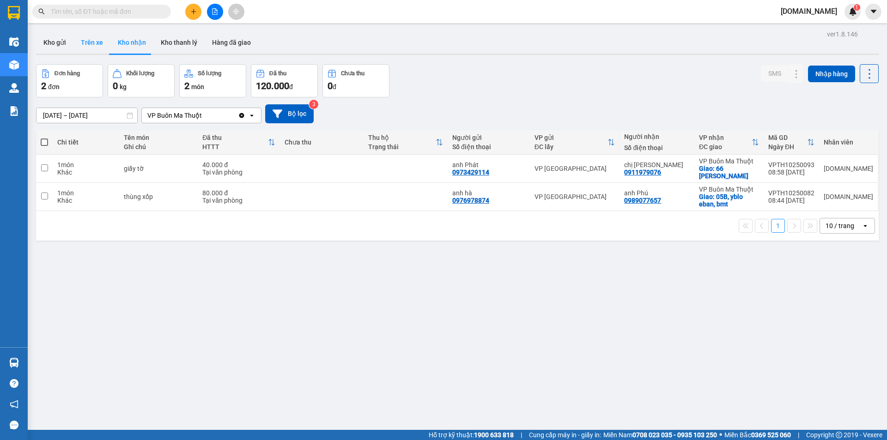
click at [92, 40] on button "Trên xe" at bounding box center [91, 42] width 37 height 22
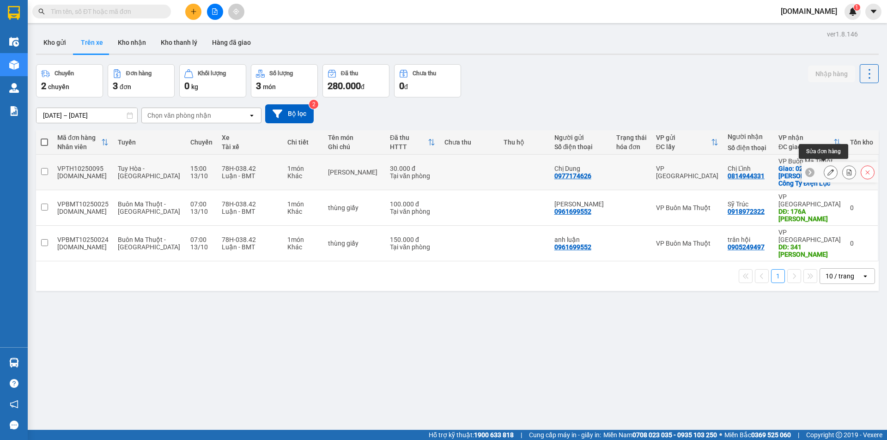
click at [824, 165] on button at bounding box center [830, 172] width 13 height 16
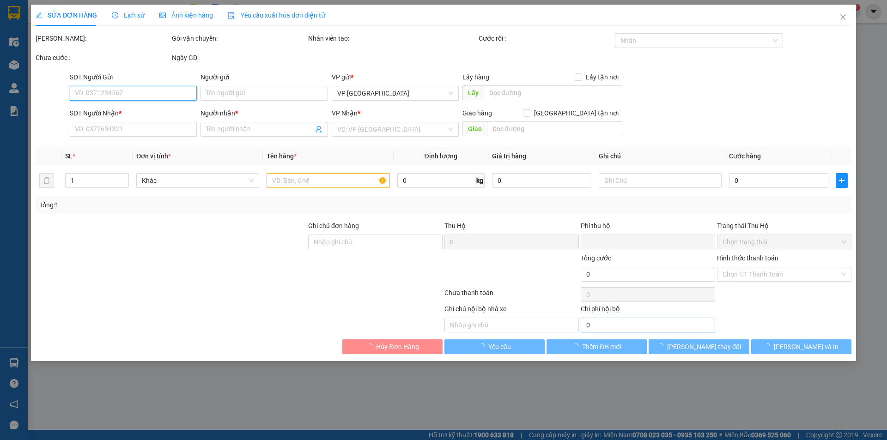
type input "0977174626"
type input "Chị Dung"
type input "0814944331"
type input "Chị Lĩnh"
checkbox input "true"
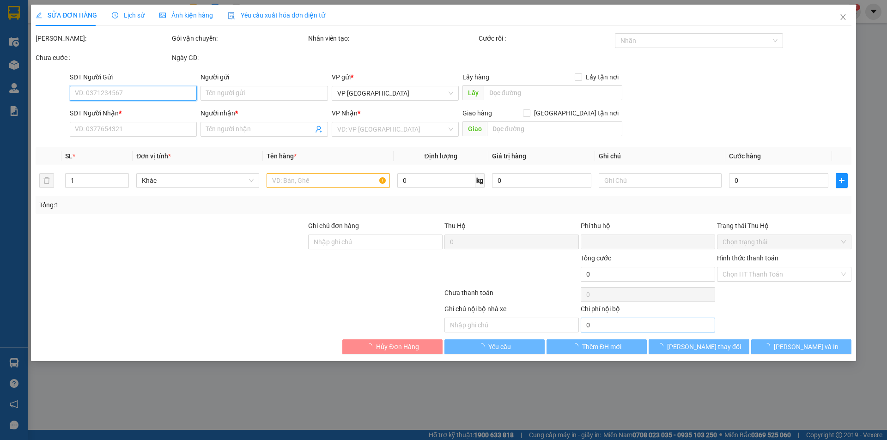
type input "02 [PERSON_NAME] Công Ty Điện Lực"
type input "0"
type input "30.000"
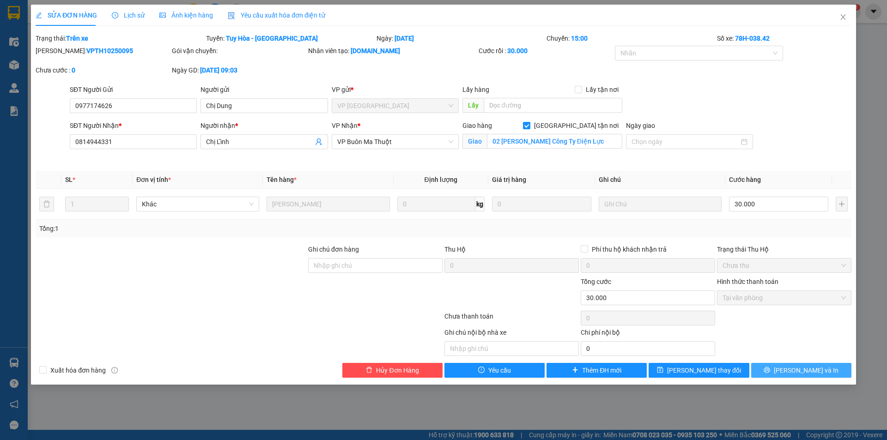
click at [808, 373] on span "[PERSON_NAME] và In" at bounding box center [806, 370] width 65 height 10
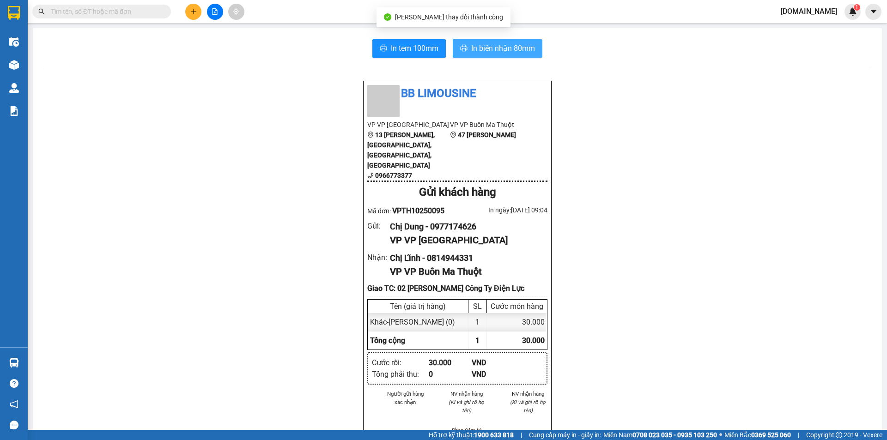
click at [520, 49] on span "In biên nhận 80mm" at bounding box center [503, 48] width 64 height 12
